Goal: Task Accomplishment & Management: Use online tool/utility

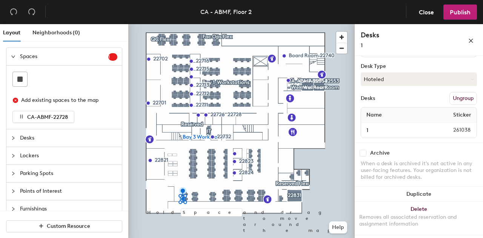
scroll to position [102, 0]
click at [186, 24] on div at bounding box center [241, 24] width 226 height 0
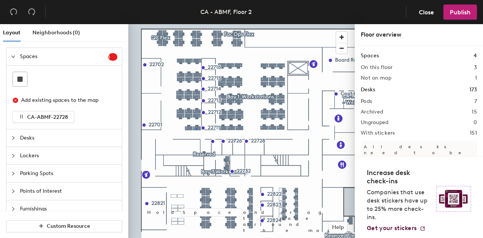
click at [195, 24] on div at bounding box center [241, 24] width 226 height 0
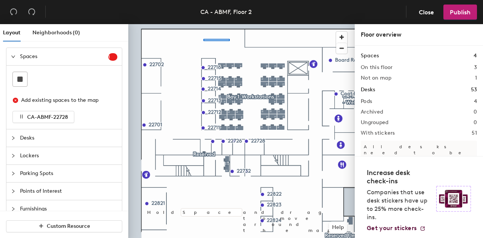
drag, startPoint x: 360, startPoint y: 209, endPoint x: 203, endPoint y: 39, distance: 231.7
click at [203, 24] on div at bounding box center [241, 24] width 226 height 0
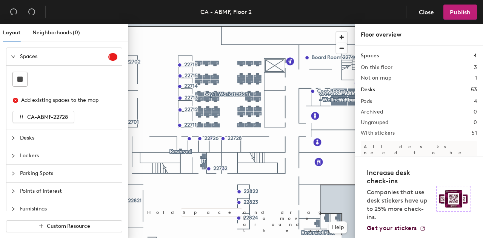
click at [47, 135] on span "Desks" at bounding box center [68, 137] width 97 height 17
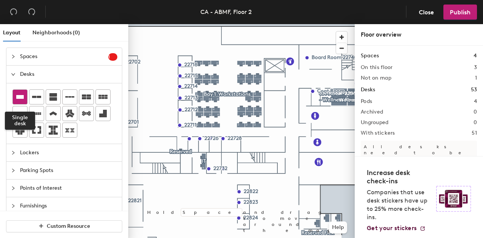
click at [20, 96] on icon at bounding box center [20, 97] width 8 height 4
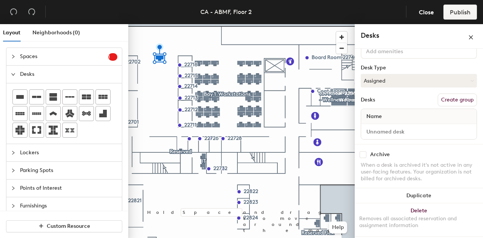
scroll to position [61, 0]
click at [391, 82] on button "Assigned" at bounding box center [419, 81] width 116 height 14
click at [387, 123] on div "Hoteled" at bounding box center [398, 126] width 75 height 11
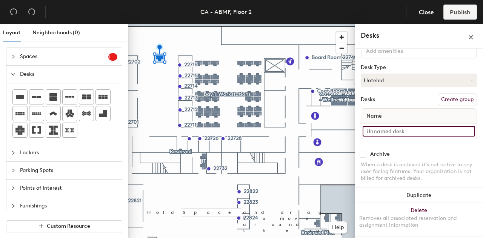
click at [386, 131] on input at bounding box center [419, 131] width 112 height 11
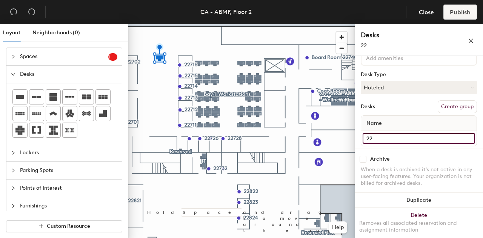
type input "22"
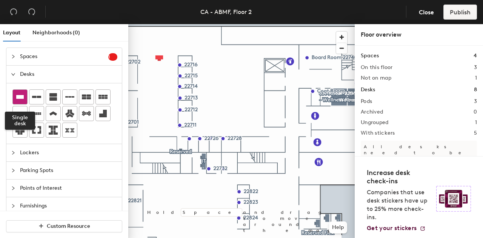
click at [21, 97] on icon at bounding box center [20, 97] width 8 height 4
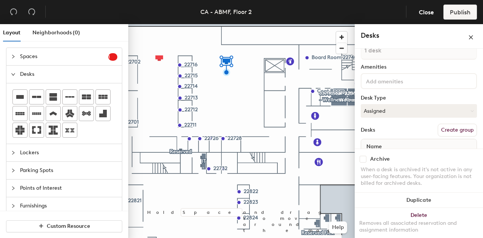
scroll to position [38, 0]
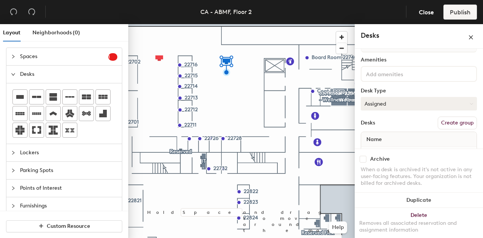
click at [396, 104] on button "Assigned" at bounding box center [419, 104] width 116 height 14
click at [393, 147] on div "Hoteled" at bounding box center [398, 149] width 75 height 11
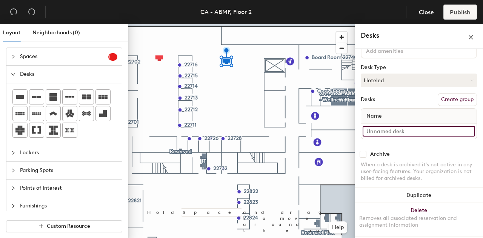
click at [385, 132] on input at bounding box center [419, 131] width 112 height 11
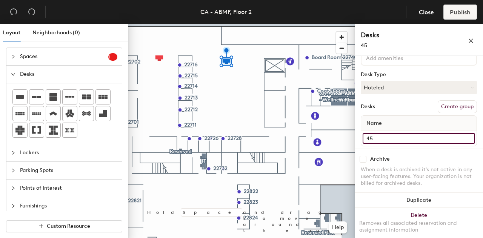
type input "45"
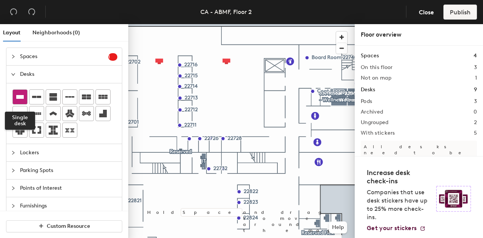
click at [22, 97] on icon at bounding box center [20, 97] width 8 height 4
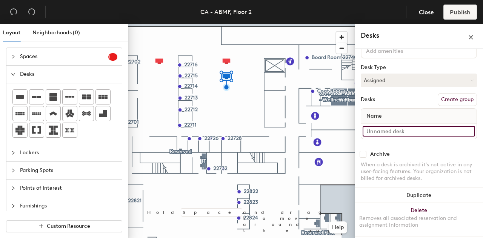
click at [392, 133] on input at bounding box center [419, 131] width 112 height 11
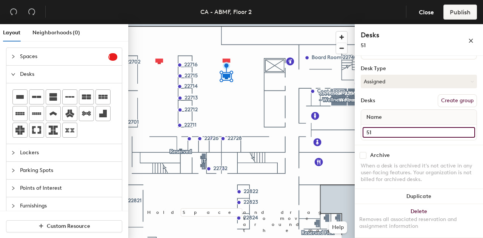
scroll to position [68, 0]
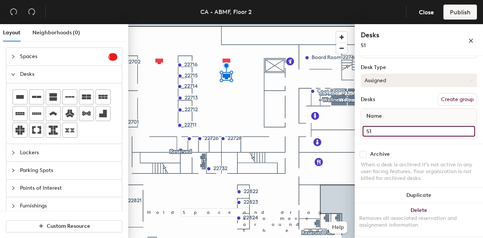
type input "51"
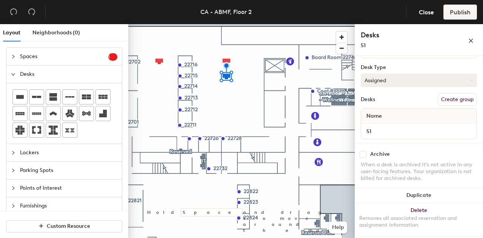
click at [396, 78] on button "Assigned" at bounding box center [419, 81] width 116 height 14
click at [390, 124] on div "Hoteled" at bounding box center [398, 126] width 75 height 11
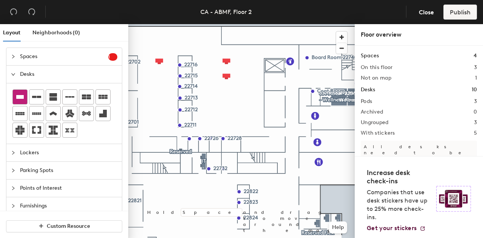
click at [19, 98] on icon at bounding box center [20, 97] width 8 height 4
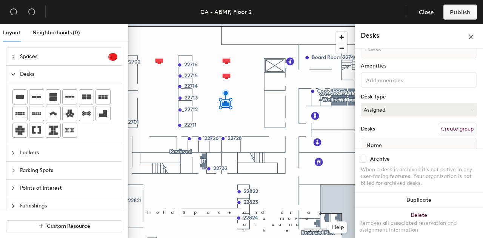
scroll to position [38, 0]
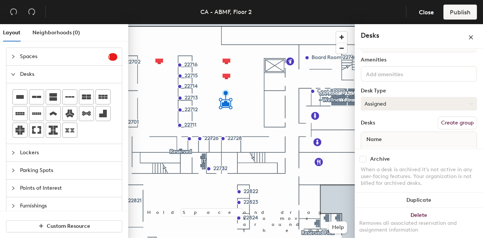
click at [400, 110] on button "Assigned" at bounding box center [419, 104] width 116 height 14
click at [397, 149] on div "Hoteled" at bounding box center [398, 149] width 75 height 11
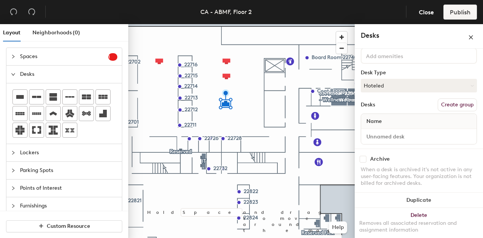
scroll to position [61, 0]
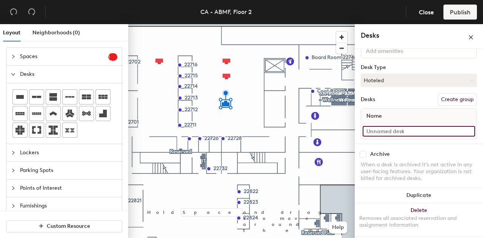
click at [390, 129] on input at bounding box center [419, 131] width 112 height 11
type input "60"
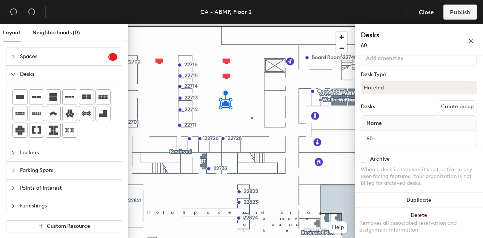
click at [252, 24] on div at bounding box center [241, 24] width 226 height 0
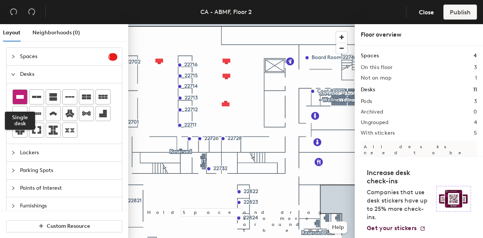
click at [21, 98] on icon at bounding box center [20, 97] width 8 height 4
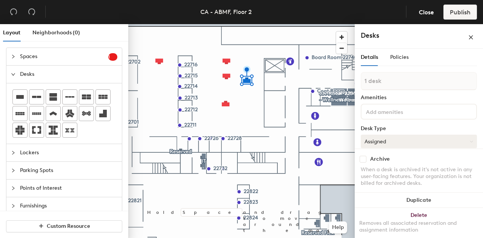
click at [396, 141] on button "Assigned" at bounding box center [419, 142] width 116 height 14
click at [398, 188] on div "Hoteled" at bounding box center [398, 187] width 75 height 11
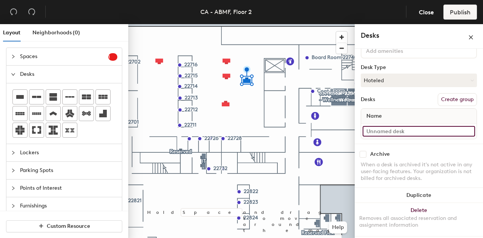
click at [394, 134] on input at bounding box center [419, 131] width 112 height 11
type input "72"
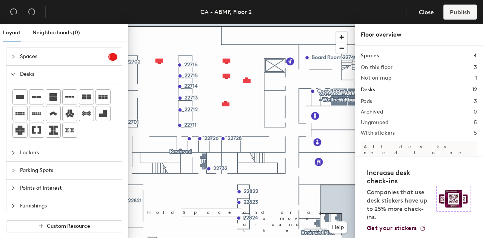
click at [226, 24] on div at bounding box center [241, 24] width 226 height 0
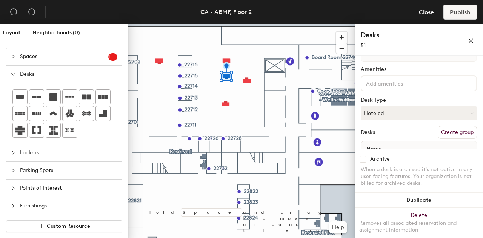
scroll to position [68, 0]
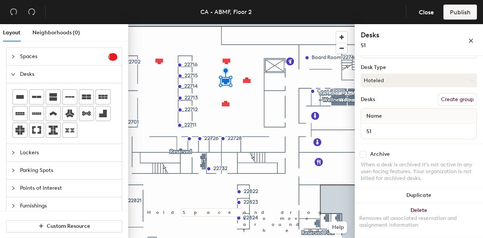
click at [248, 24] on div at bounding box center [241, 24] width 226 height 0
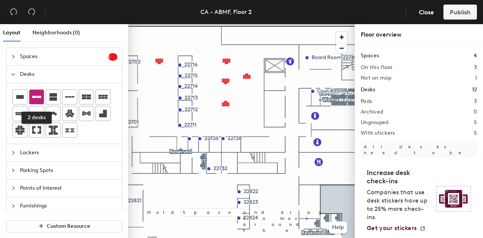
click at [37, 100] on icon at bounding box center [36, 96] width 9 height 9
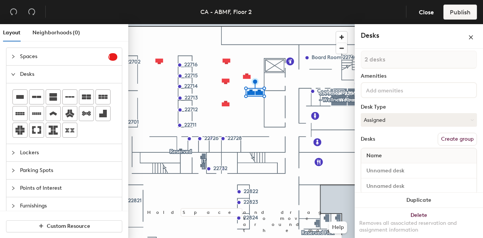
scroll to position [32, 0]
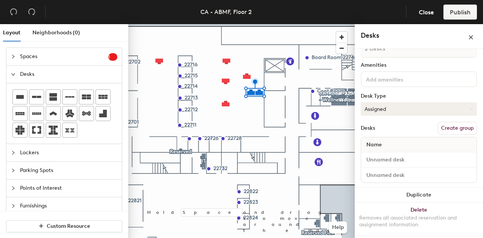
click at [398, 106] on button "Assigned" at bounding box center [419, 109] width 116 height 14
click at [389, 153] on div "Hoteled" at bounding box center [398, 154] width 75 height 11
click at [382, 158] on input at bounding box center [419, 160] width 112 height 11
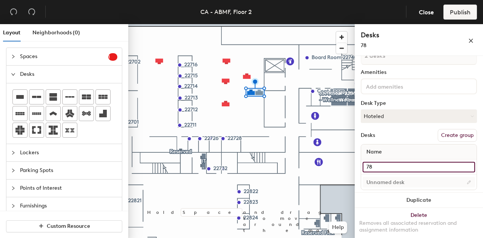
type input "78"
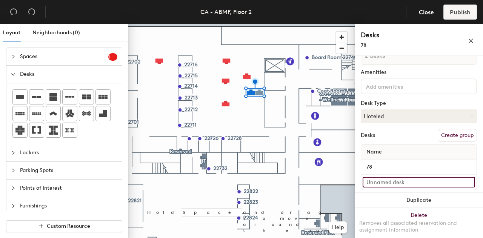
click at [378, 180] on input at bounding box center [419, 182] width 112 height 11
type input "79"
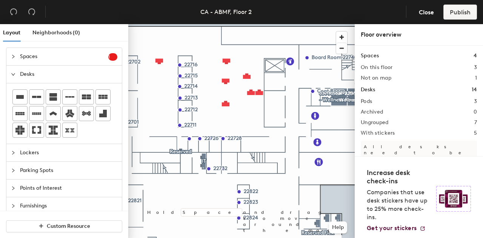
click at [11, 96] on div at bounding box center [63, 113] width 115 height 60
click at [18, 96] on icon at bounding box center [20, 97] width 8 height 4
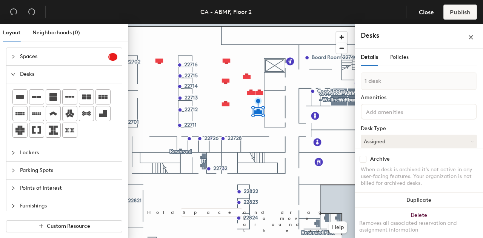
scroll to position [61, 0]
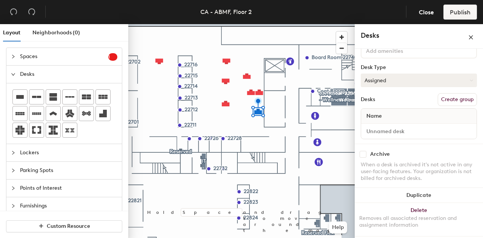
click at [392, 83] on button "Assigned" at bounding box center [419, 81] width 116 height 14
click at [383, 124] on div "Hoteled" at bounding box center [398, 126] width 75 height 11
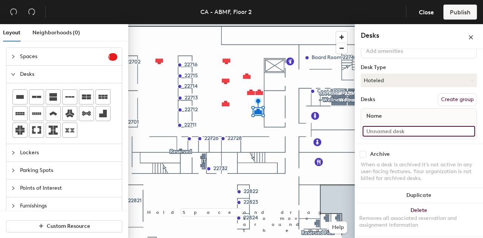
click at [385, 126] on input at bounding box center [419, 131] width 112 height 11
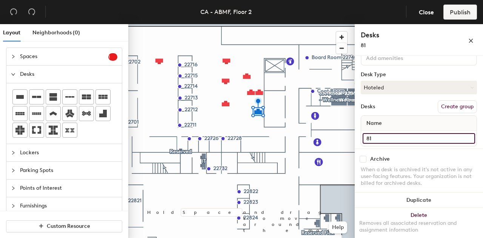
type input "81"
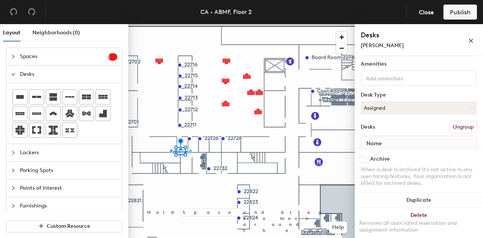
scroll to position [31, 0]
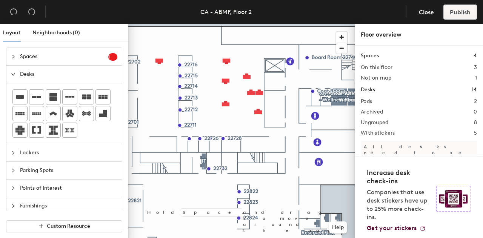
click at [204, 24] on div at bounding box center [241, 24] width 226 height 0
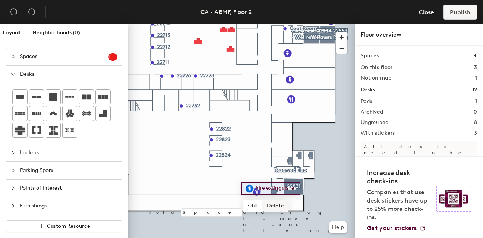
click at [273, 205] on span "Delete" at bounding box center [275, 206] width 26 height 13
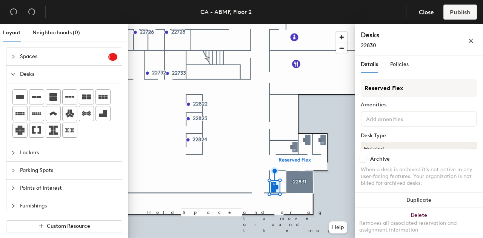
scroll to position [68, 0]
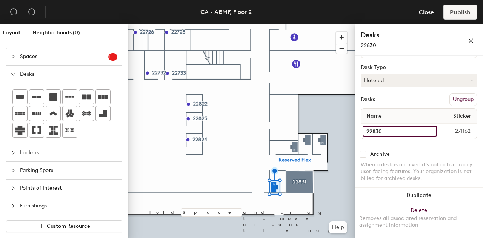
click at [397, 130] on input "22830" at bounding box center [400, 131] width 74 height 11
type input "22830-A"
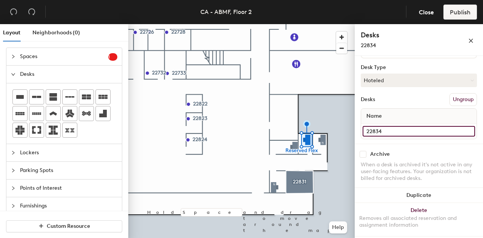
click at [396, 131] on input "22834" at bounding box center [419, 131] width 112 height 11
click at [396, 132] on input "22834" at bounding box center [419, 131] width 112 height 11
type input "22834-A"
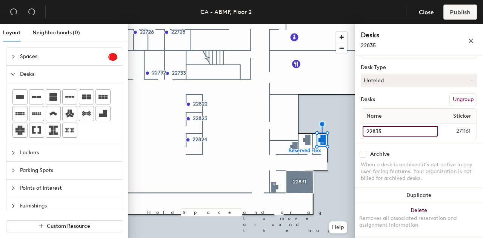
click at [406, 134] on input "22835" at bounding box center [400, 131] width 75 height 11
click at [406, 132] on input "22835" at bounding box center [400, 131] width 75 height 11
type input "22835-A"
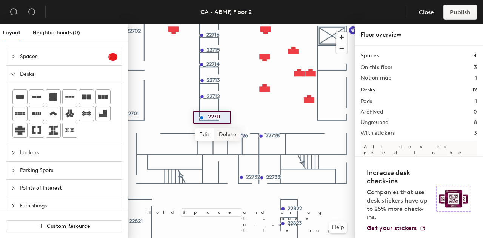
click at [224, 133] on span "Delete" at bounding box center [227, 134] width 26 height 13
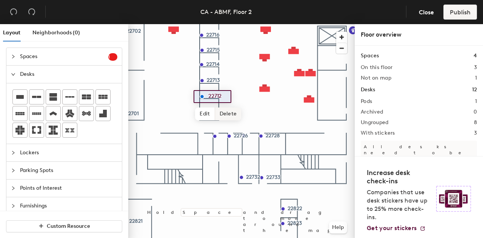
click at [225, 111] on span "Delete" at bounding box center [228, 114] width 26 height 13
click at [11, 12] on icon "undo" at bounding box center [14, 12] width 8 height 8
click at [12, 12] on icon "undo" at bounding box center [14, 12] width 8 height 8
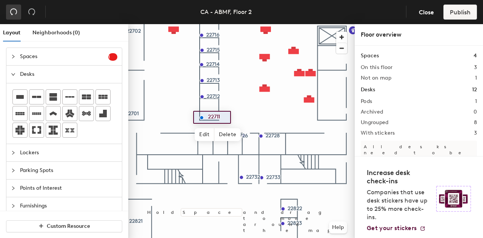
click at [12, 12] on icon "undo" at bounding box center [14, 12] width 8 height 8
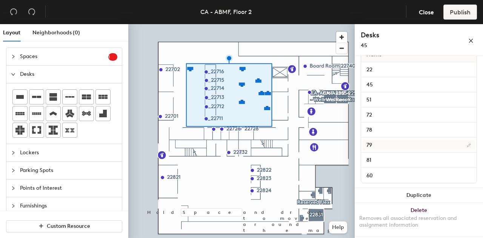
scroll to position [0, 0]
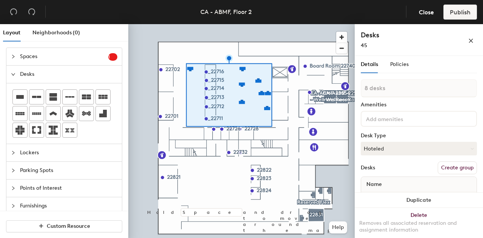
click at [455, 164] on button "Create group" at bounding box center [457, 167] width 39 height 13
type input "P"
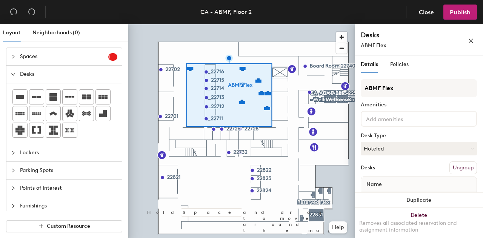
type input "ABMF Flex"
click at [423, 12] on span "Close" at bounding box center [426, 12] width 15 height 7
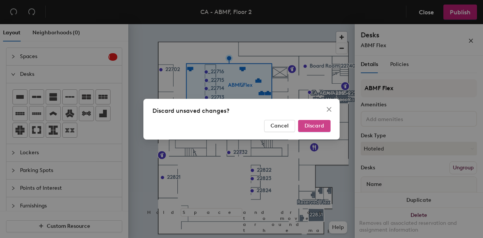
click at [325, 123] on button "Discard" at bounding box center [314, 126] width 32 height 12
